Goal: Information Seeking & Learning: Check status

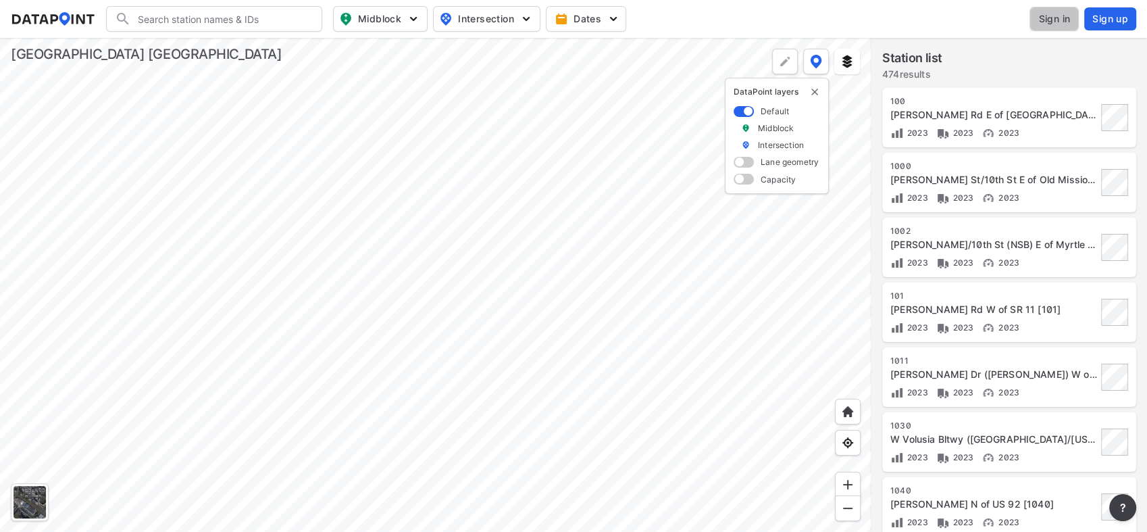
click at [1065, 18] on span "Sign in" at bounding box center [1054, 19] width 32 height 14
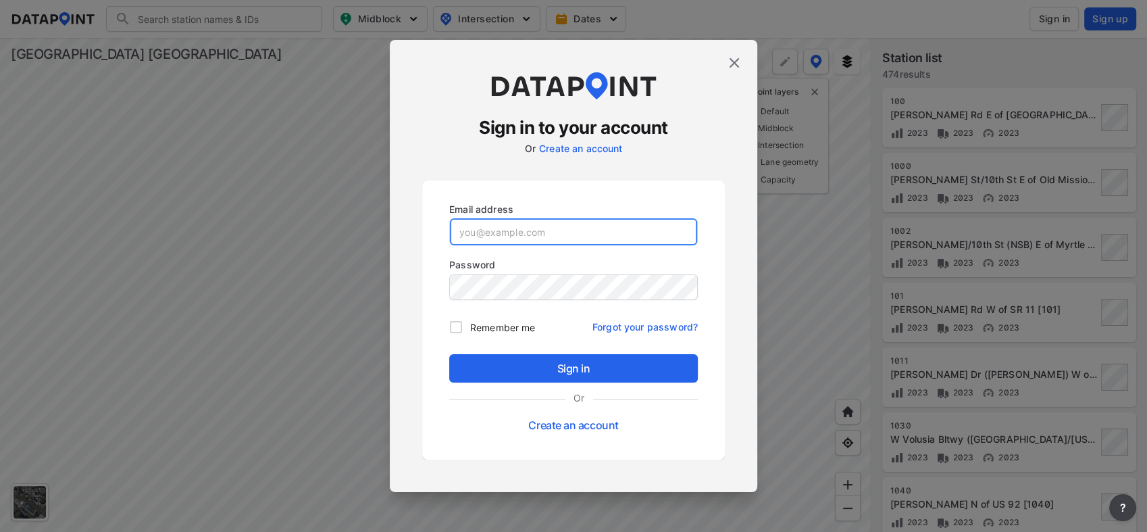
type input "Acaldwell@Volusia.org"
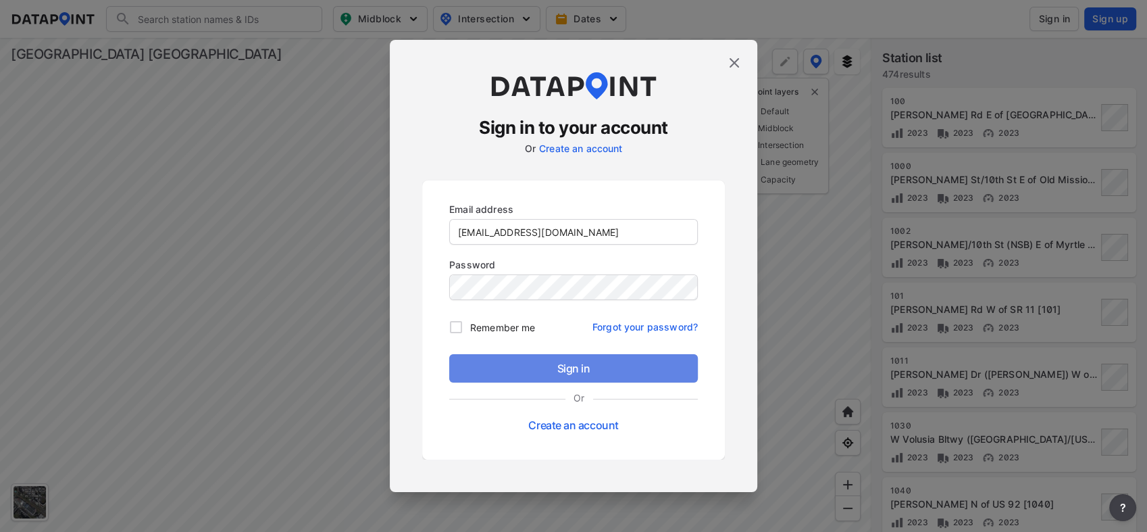
click at [568, 366] on span "Sign in" at bounding box center [573, 368] width 227 height 16
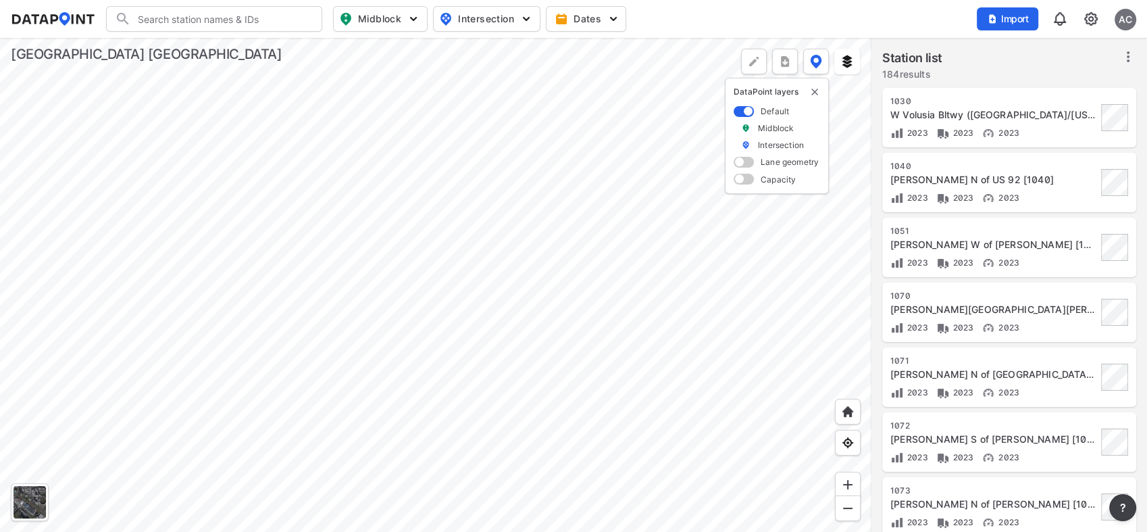
click at [648, 455] on div at bounding box center [436, 285] width 872 height 494
click at [609, 347] on div at bounding box center [436, 285] width 872 height 494
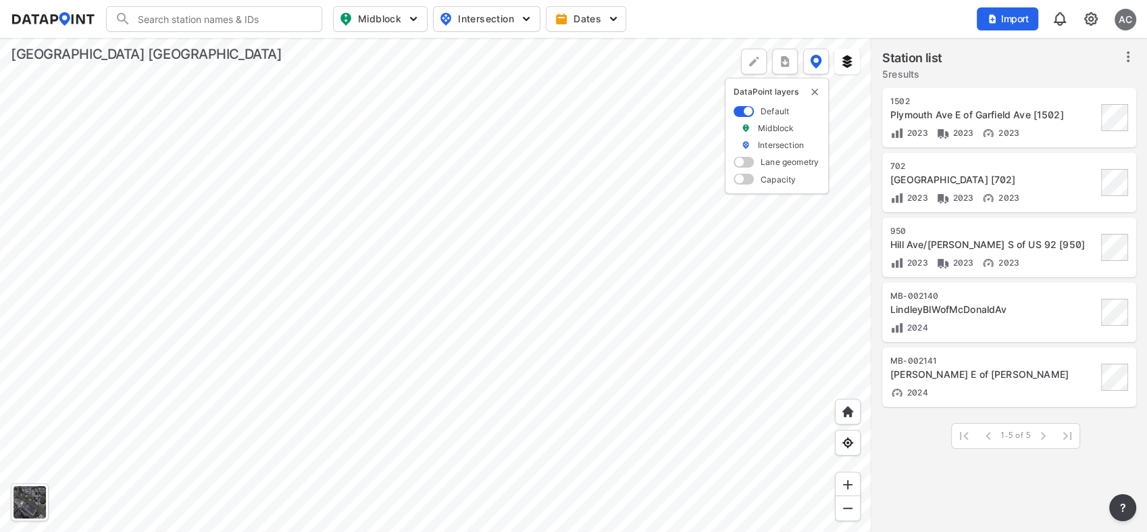
click at [565, 300] on div at bounding box center [436, 285] width 872 height 494
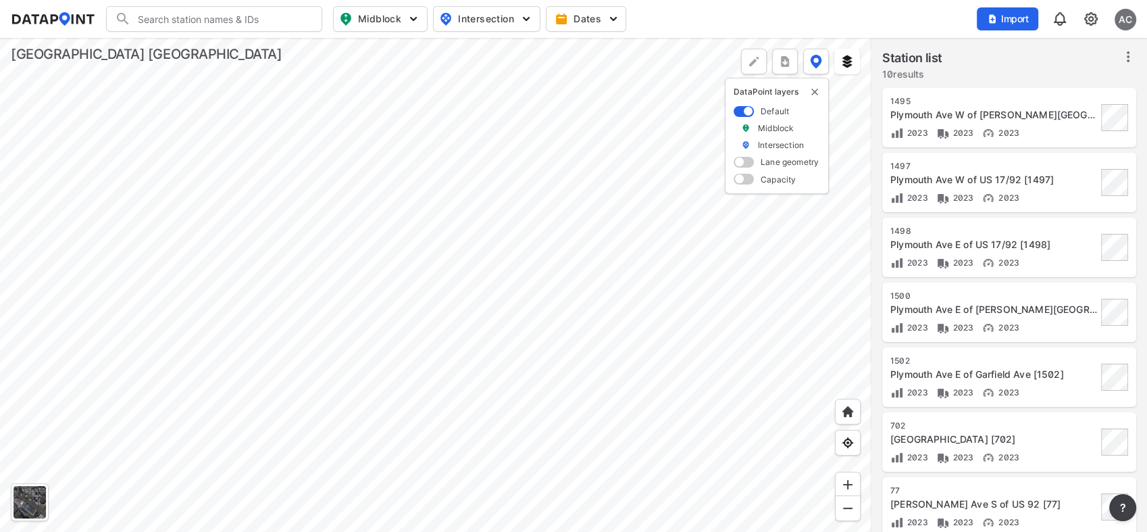
click at [298, 330] on div at bounding box center [436, 285] width 872 height 494
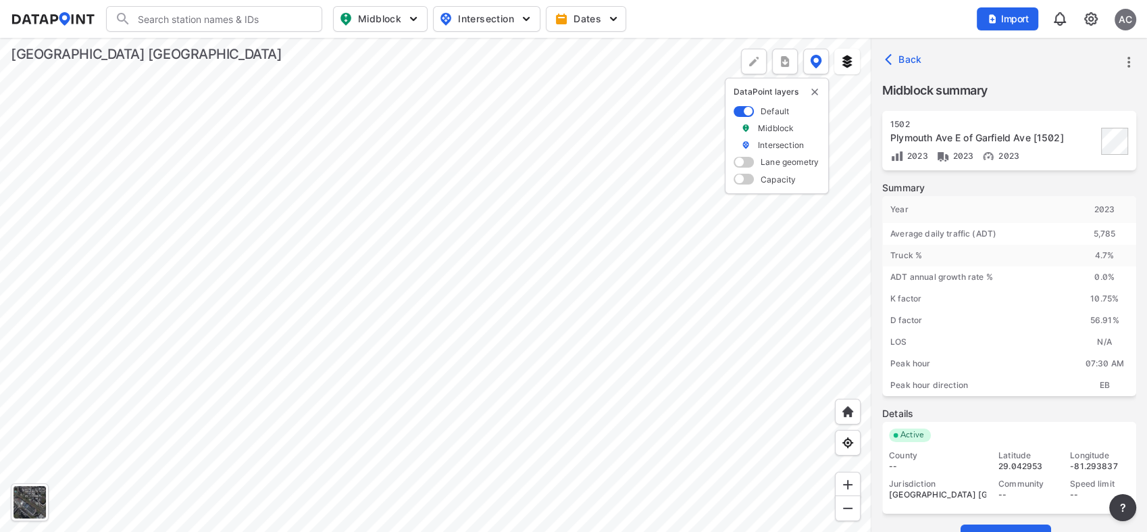
scroll to position [26, 0]
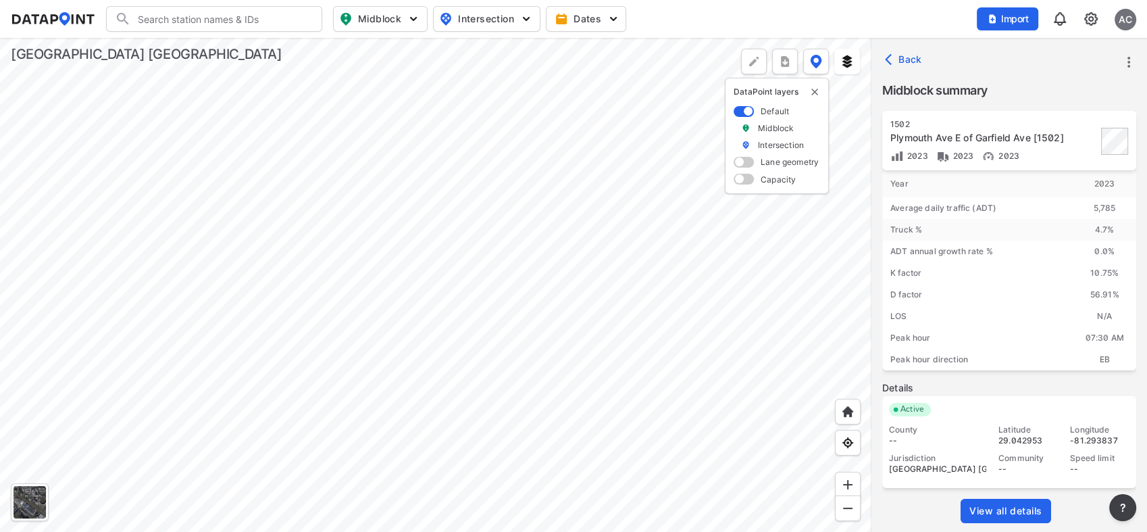
click at [1014, 506] on span "View all details" at bounding box center [1005, 511] width 73 height 14
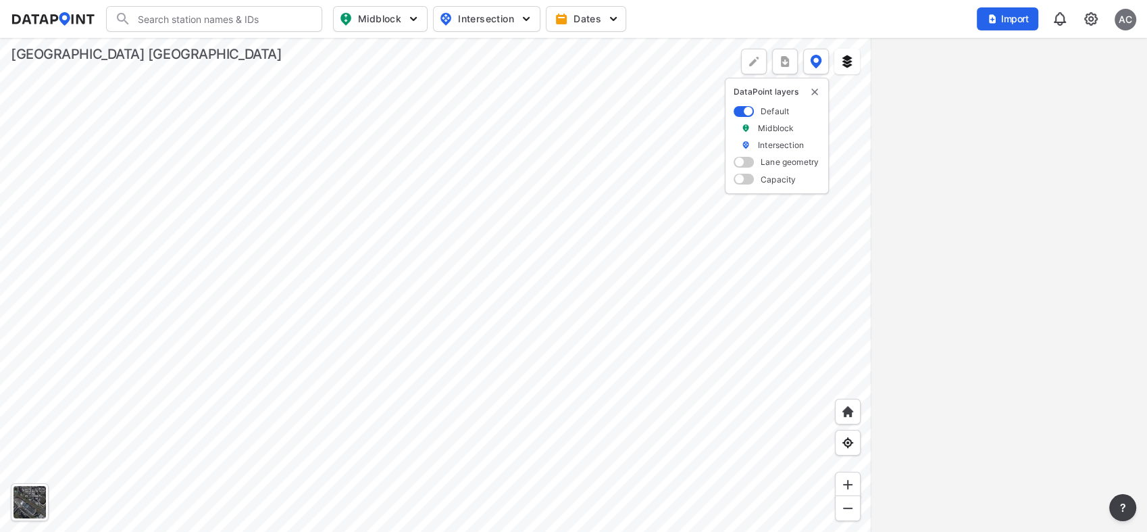
click at [381, 438] on div at bounding box center [436, 285] width 872 height 494
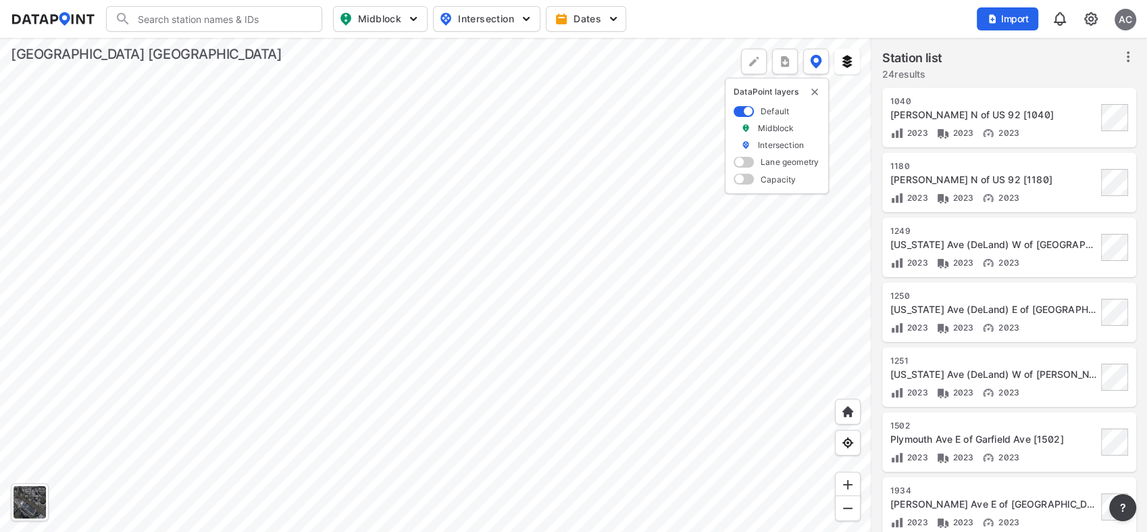
click at [320, 316] on div at bounding box center [436, 285] width 872 height 494
click at [239, 309] on div at bounding box center [436, 285] width 872 height 494
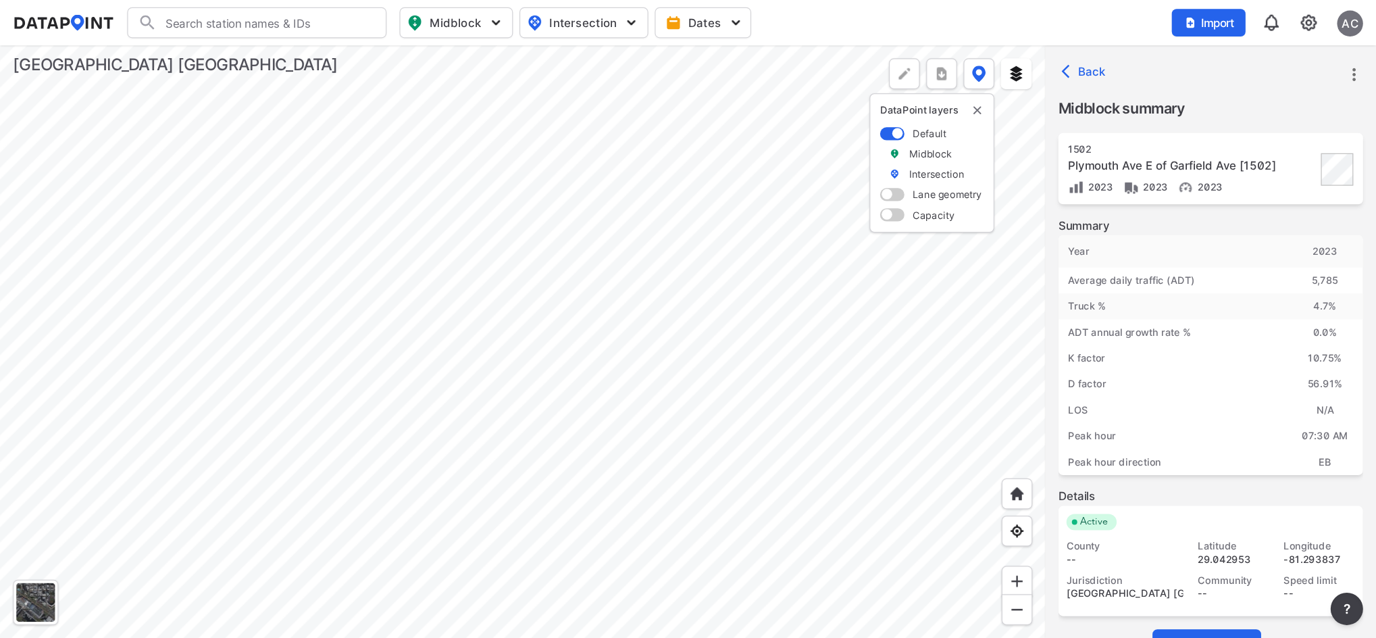
scroll to position [26, 0]
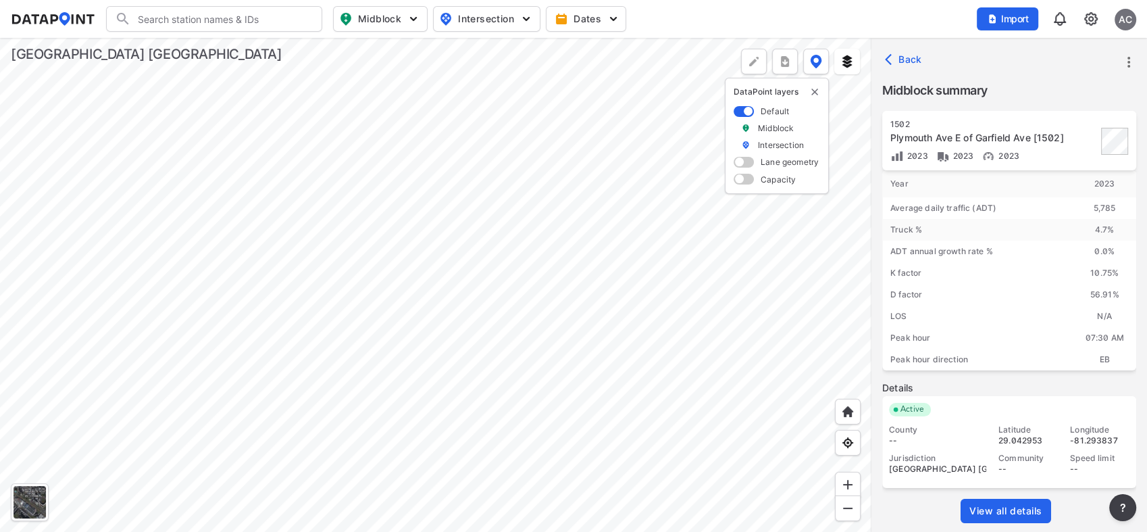
click at [1016, 509] on span "View all details" at bounding box center [1005, 511] width 73 height 14
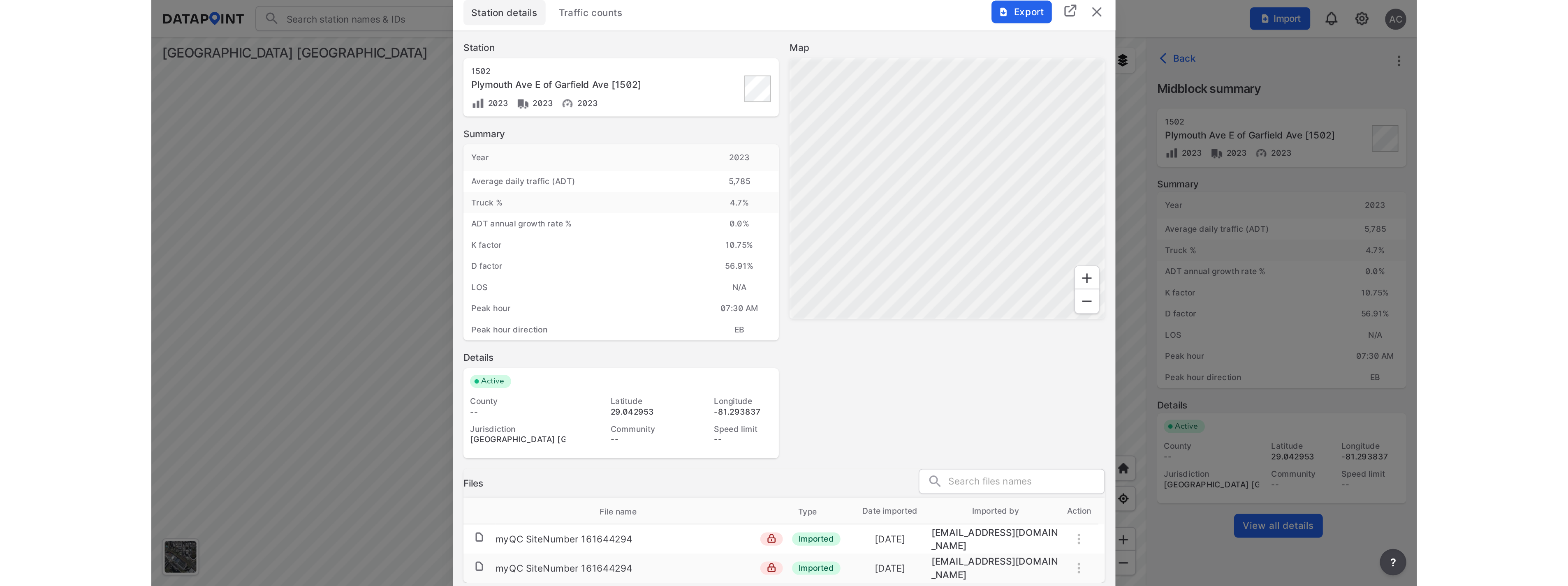
scroll to position [0, 0]
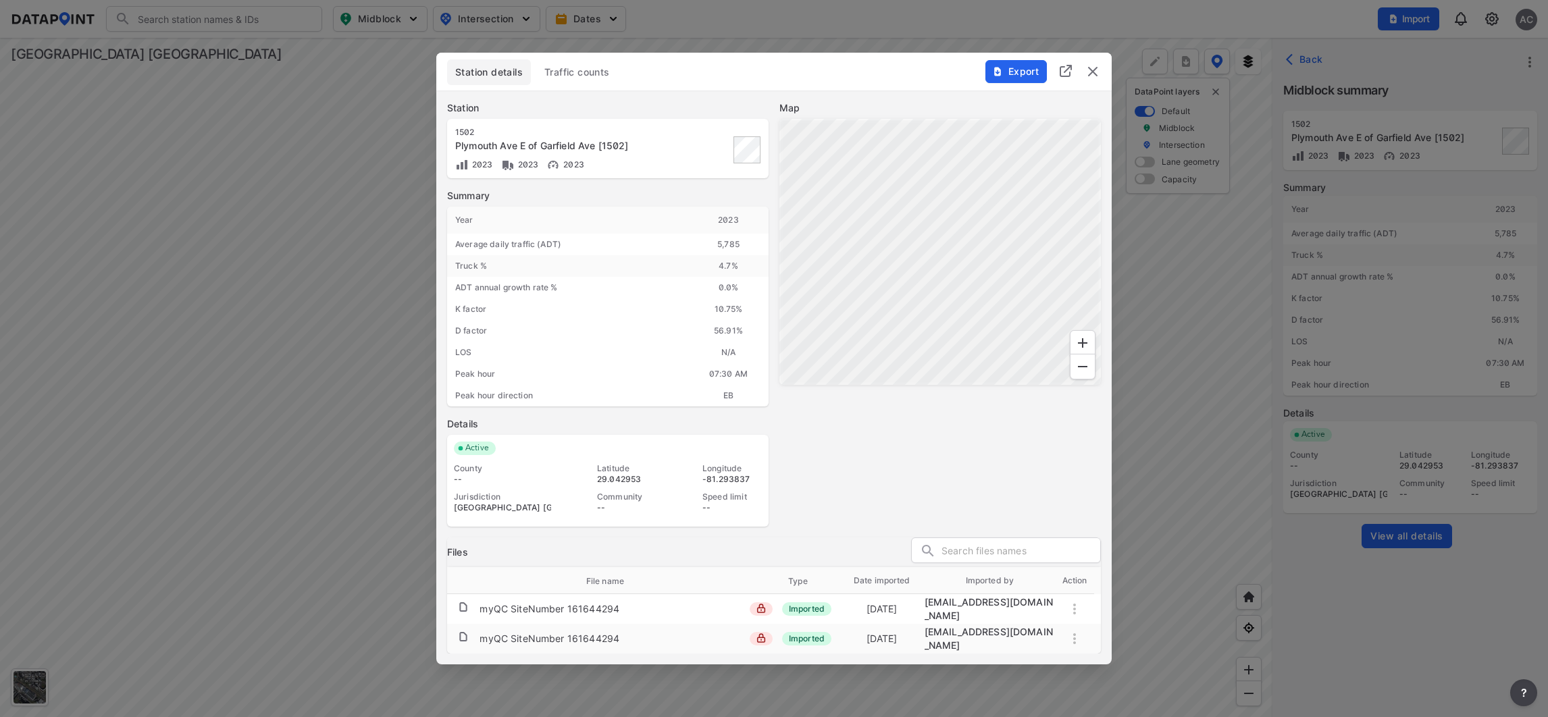
click at [591, 68] on span "Traffic counts" at bounding box center [578, 73] width 66 height 14
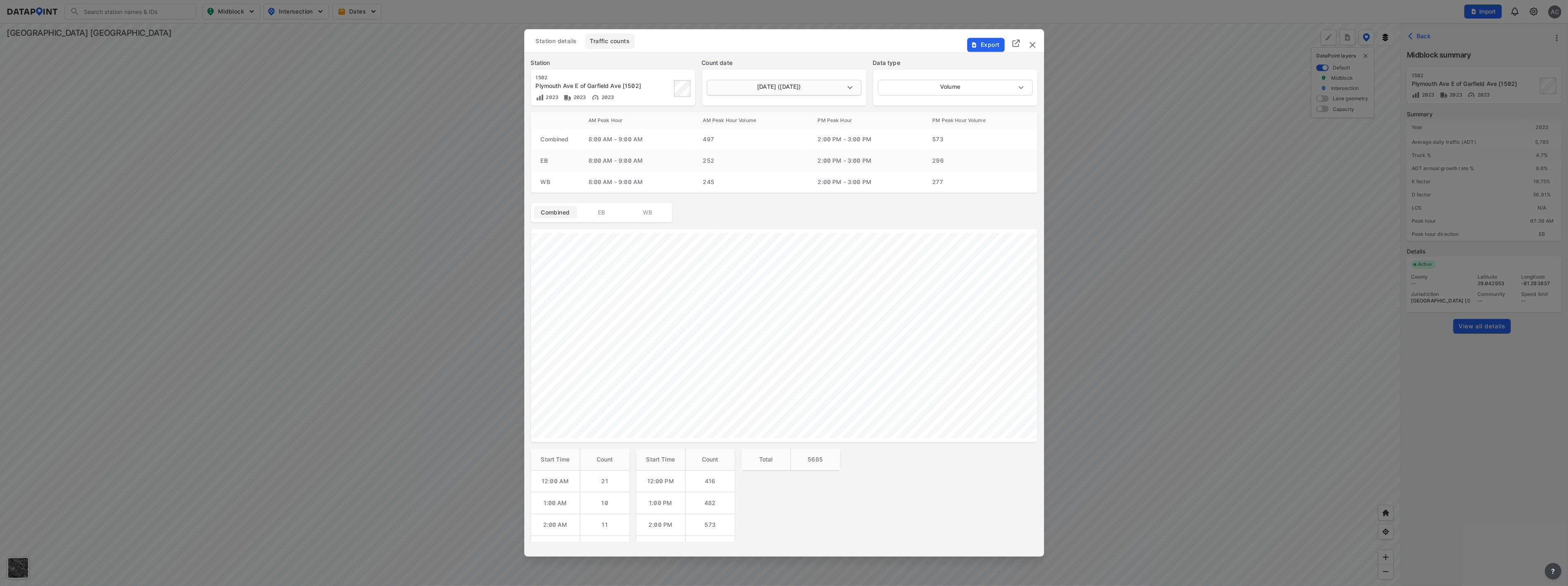
click at [698, 89] on body "Search Please enter a search term. Midblock Intersection Dates Import AC Import…" at bounding box center [784, 293] width 1568 height 586
click at [698, 101] on li "April 25 2023 (Tuesday)" at bounding box center [783, 103] width 154 height 16
click at [698, 87] on body "Search Please enter a search term. Midblock Intersection Dates Import AC Import…" at bounding box center [784, 293] width 1568 height 586
click at [698, 75] on li "April 26 2023 (Wednesday)" at bounding box center [783, 72] width 154 height 16
click at [698, 85] on body "Search Please enter a search term. Midblock Intersection Dates Import AC Import…" at bounding box center [784, 293] width 1568 height 586
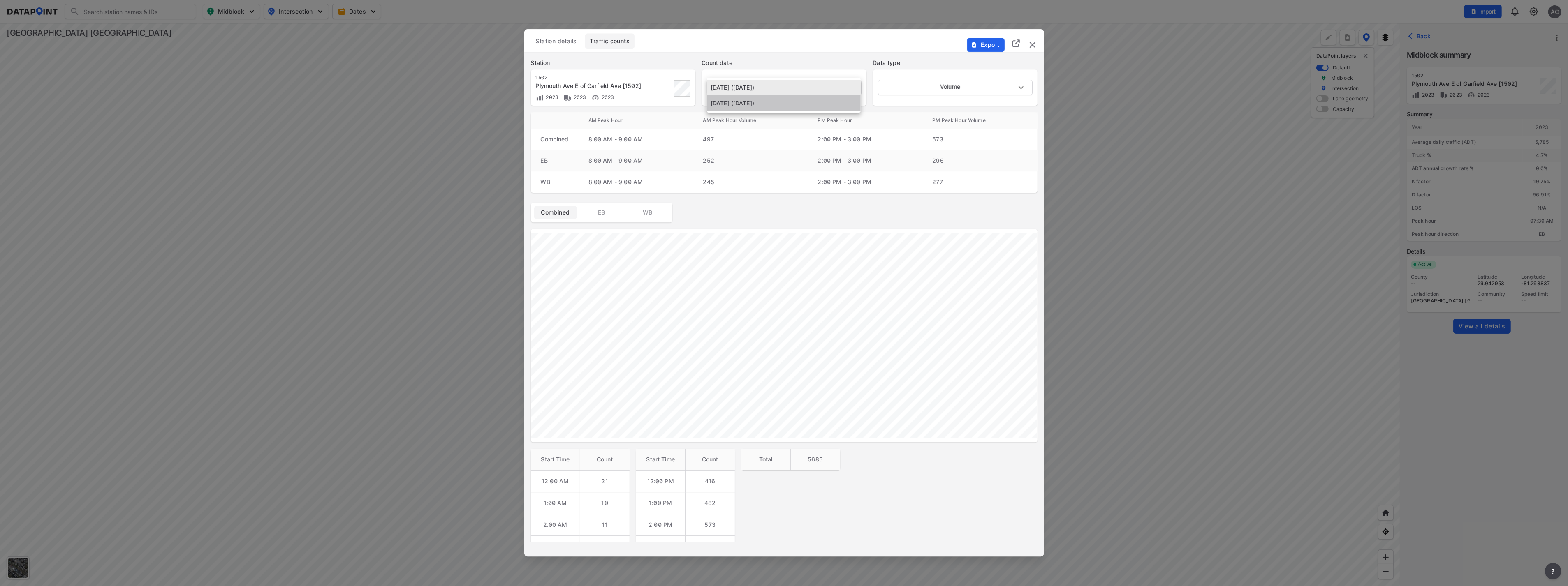
click at [698, 108] on li "April 25 2023 (Tuesday)" at bounding box center [783, 103] width 154 height 16
type input "2023-04-25"
click at [698, 44] on img "delete" at bounding box center [1032, 45] width 10 height 10
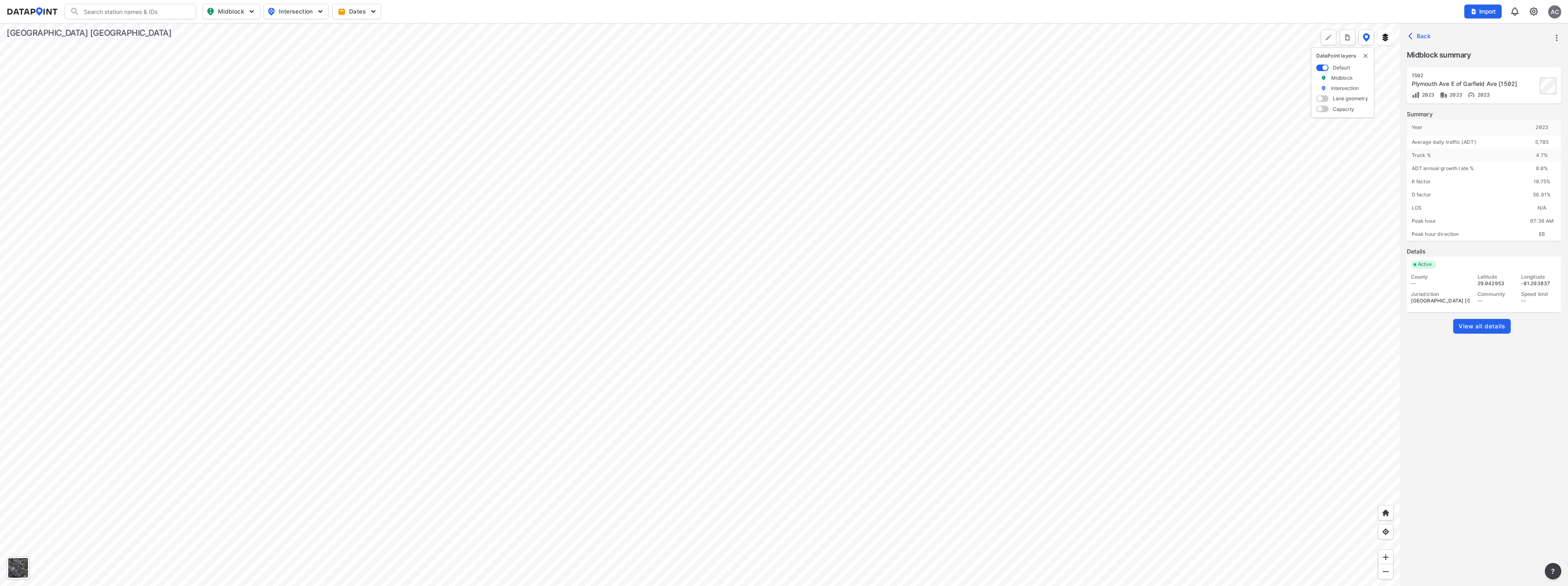
click at [698, 323] on div at bounding box center [700, 305] width 1400 height 563
click at [698, 323] on span "View all details" at bounding box center [1482, 327] width 47 height 9
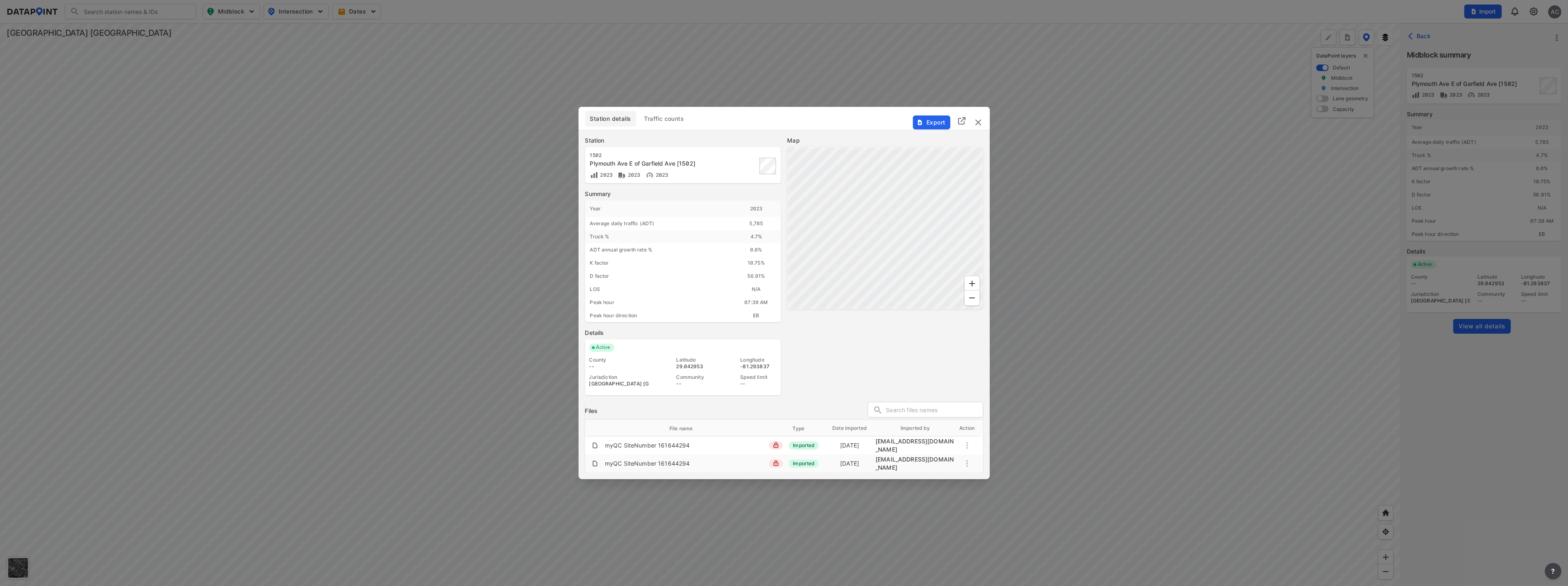
click at [684, 121] on span "Traffic counts" at bounding box center [665, 119] width 40 height 9
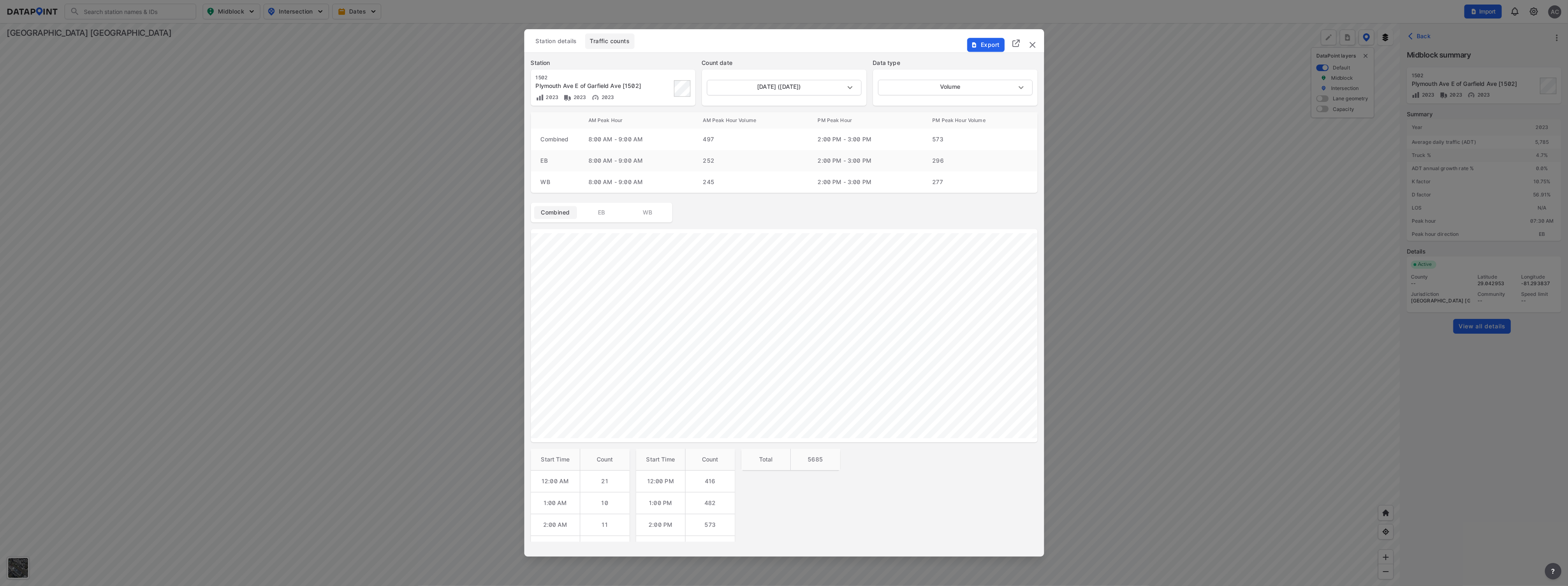
click at [698, 44] on img "delete" at bounding box center [1032, 45] width 10 height 10
